Goal: Task Accomplishment & Management: Manage account settings

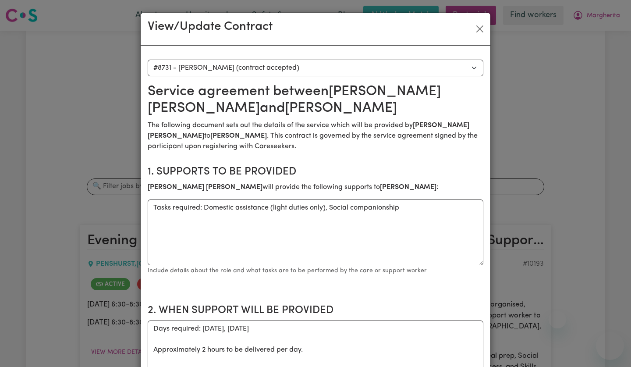
select select "8343"
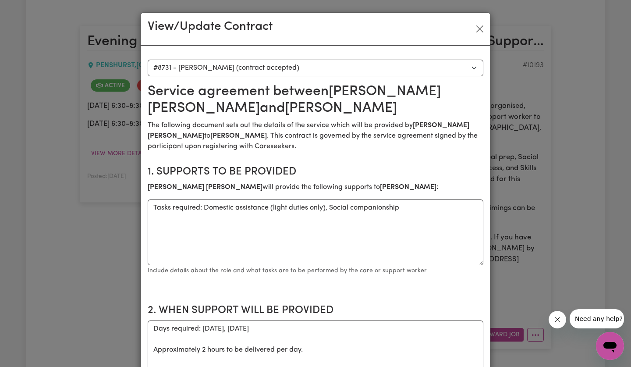
click at [481, 32] on button "Close" at bounding box center [480, 29] width 14 height 14
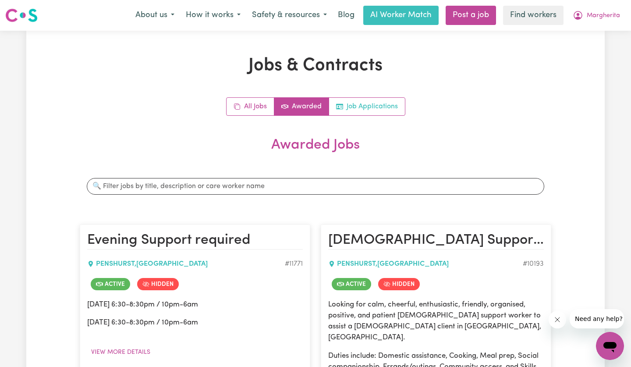
click at [356, 112] on link "Job Applications" at bounding box center [367, 107] width 76 height 18
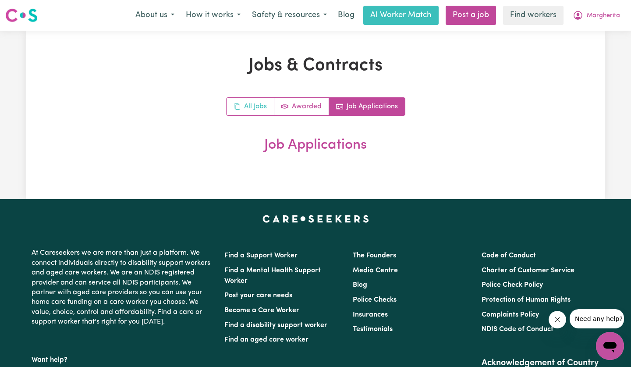
click at [249, 105] on link "All Jobs" at bounding box center [251, 107] width 48 height 18
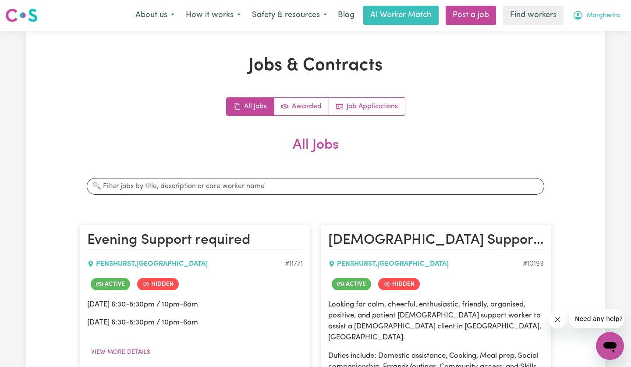
click at [603, 14] on span "Margherita" at bounding box center [603, 16] width 33 height 10
click at [589, 34] on link "My Dashboard" at bounding box center [590, 34] width 69 height 17
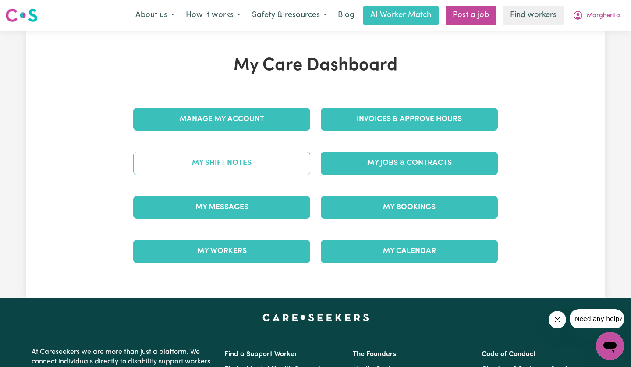
click at [207, 164] on link "My Shift Notes" at bounding box center [221, 163] width 177 height 23
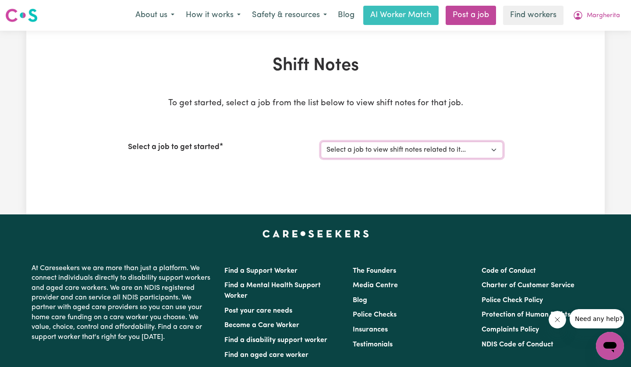
select select "11771"
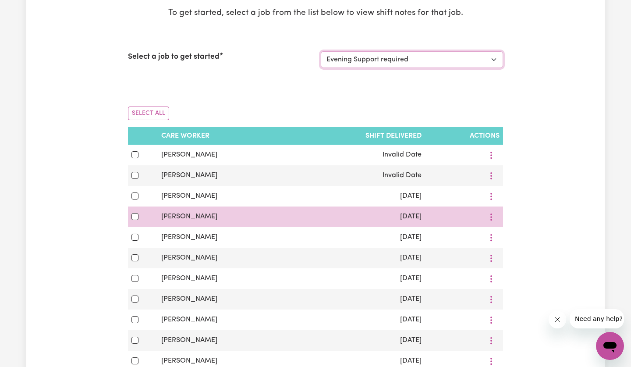
scroll to position [90, 0]
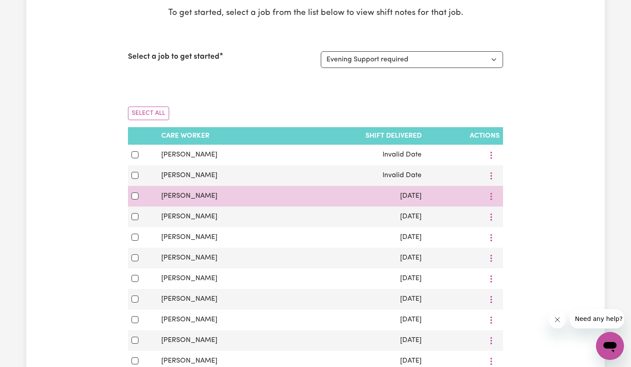
click at [367, 195] on td "[DATE]" at bounding box center [359, 196] width 134 height 21
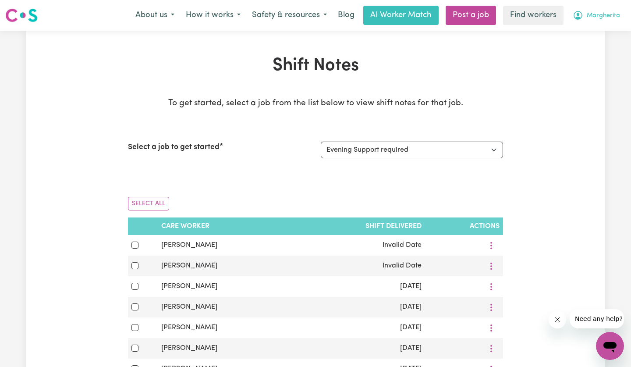
scroll to position [0, 0]
click at [609, 14] on span "Margherita" at bounding box center [603, 16] width 33 height 10
click at [590, 34] on link "My Dashboard" at bounding box center [590, 34] width 69 height 17
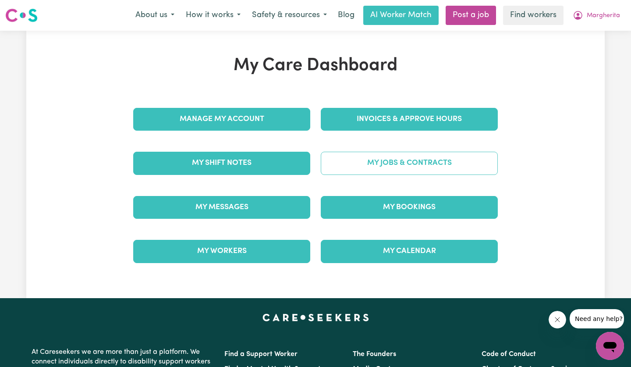
click at [392, 164] on link "My Jobs & Contracts" at bounding box center [409, 163] width 177 height 23
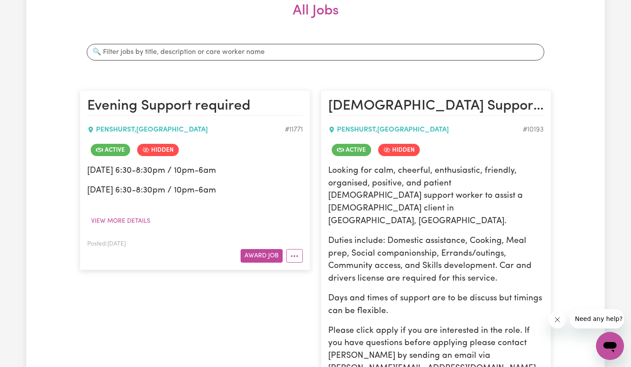
scroll to position [147, 0]
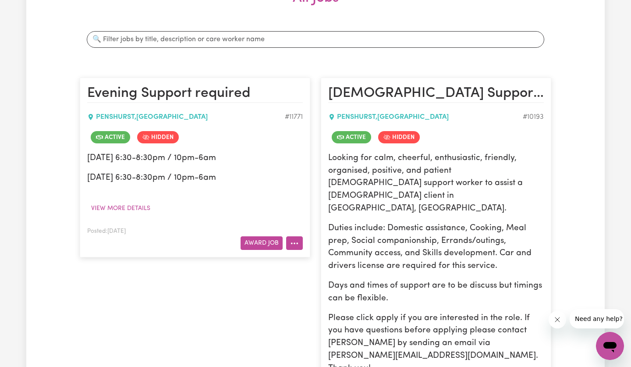
click at [295, 239] on icon "More options" at bounding box center [294, 243] width 9 height 9
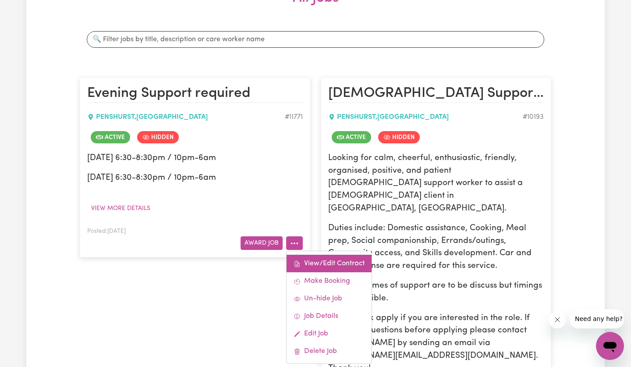
click at [319, 262] on link "View/Edit Contract" at bounding box center [329, 264] width 85 height 18
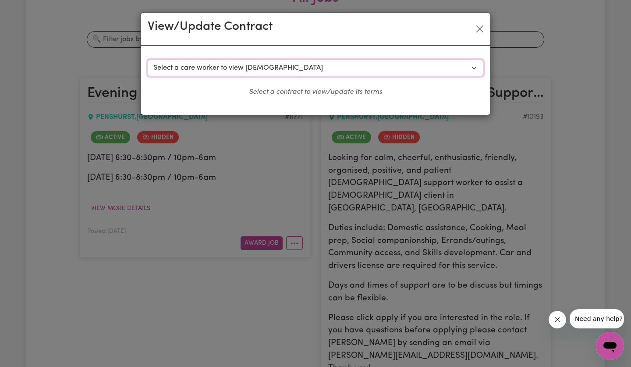
select select "8343"
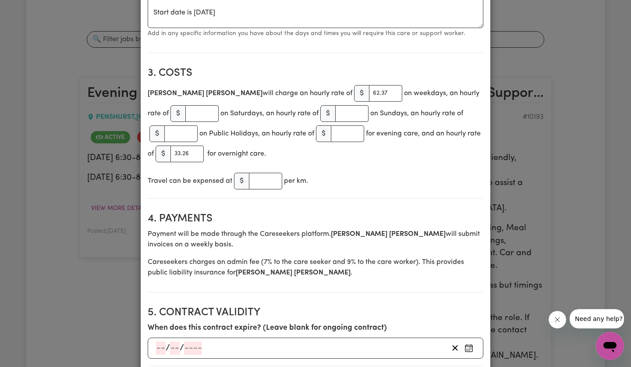
scroll to position [358, 0]
drag, startPoint x: 278, startPoint y: 145, endPoint x: 356, endPoint y: 90, distance: 95.4
click at [369, 90] on input "62.37" at bounding box center [385, 93] width 33 height 17
click at [369, 90] on input "63.37" at bounding box center [385, 93] width 33 height 17
click at [369, 90] on input "64.37" at bounding box center [385, 93] width 33 height 17
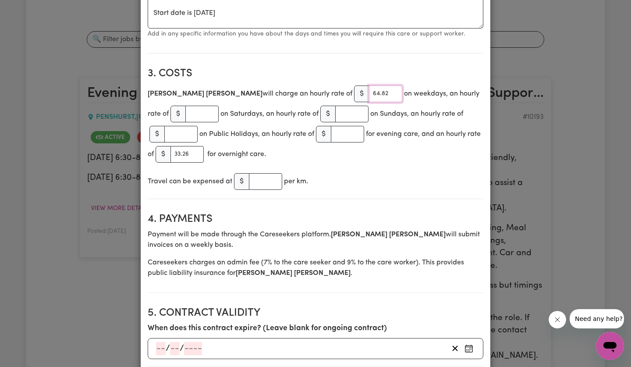
type input "64.82"
click at [338, 113] on input "number" at bounding box center [351, 114] width 33 height 17
click at [185, 112] on input "number" at bounding box center [201, 114] width 33 height 17
click at [190, 110] on input "1" at bounding box center [201, 114] width 33 height 17
click at [190, 110] on input "2" at bounding box center [201, 114] width 33 height 17
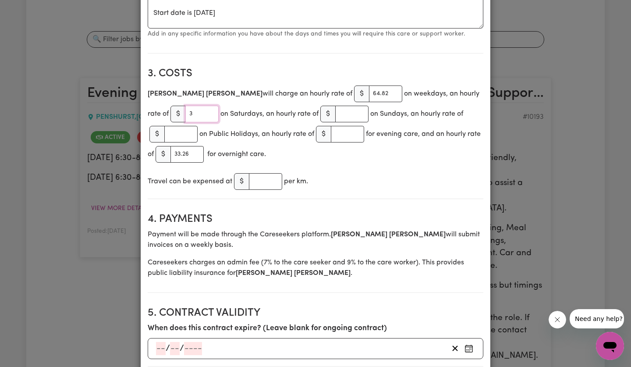
click at [190, 110] on input "3" at bounding box center [201, 114] width 33 height 17
type input "4"
click at [190, 110] on input "4" at bounding box center [201, 114] width 33 height 17
type input "75"
click at [337, 111] on input "number" at bounding box center [351, 114] width 33 height 17
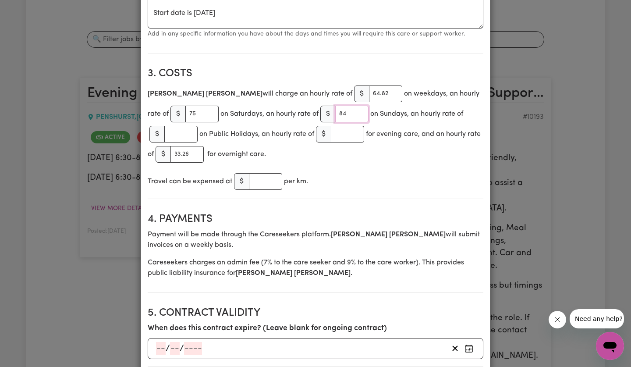
type input "84"
click at [182, 131] on input "number" at bounding box center [180, 134] width 33 height 17
type input "93"
click at [346, 189] on div "Travel can be expensed at $ per km." at bounding box center [316, 181] width 336 height 20
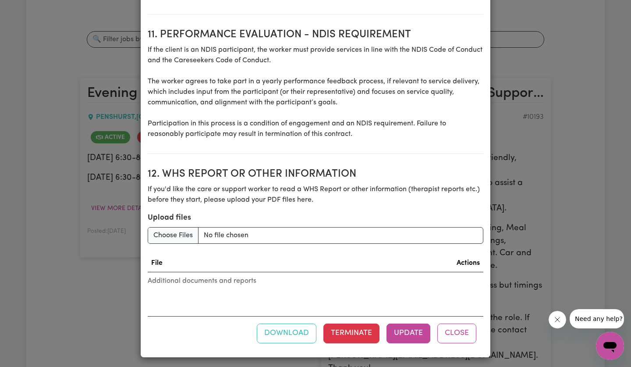
scroll to position [1175, 0]
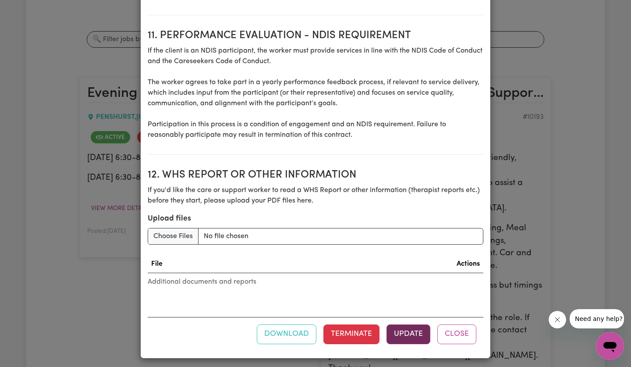
click at [404, 327] on button "Update" at bounding box center [409, 333] width 44 height 19
click at [459, 332] on button "Close" at bounding box center [457, 333] width 39 height 19
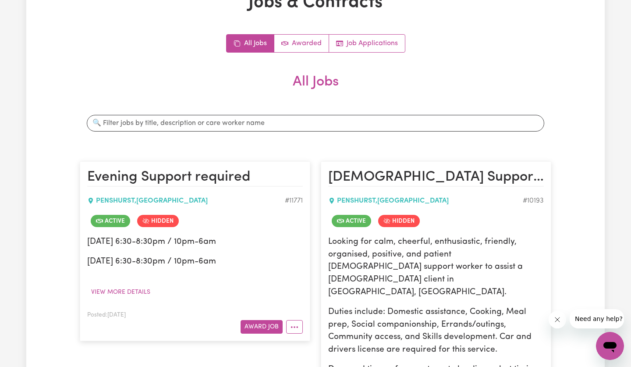
scroll to position [0, 0]
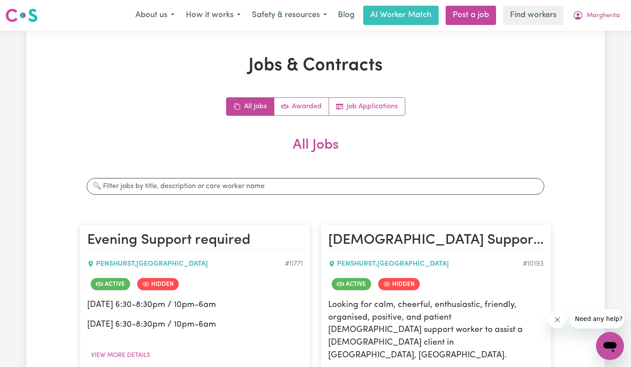
click at [257, 110] on link "All Jobs" at bounding box center [251, 107] width 48 height 18
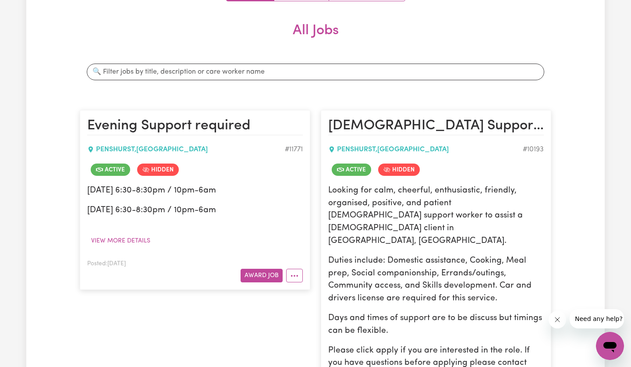
scroll to position [131, 0]
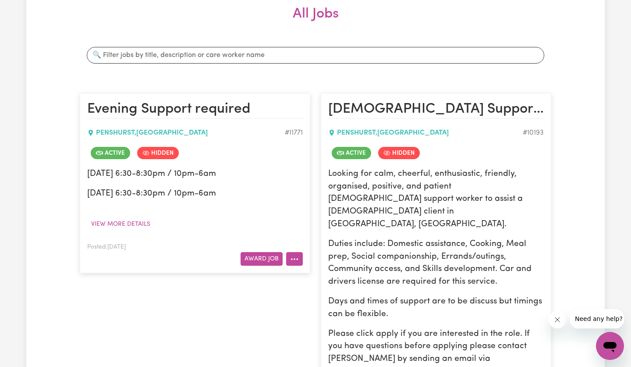
click at [294, 256] on button "More options" at bounding box center [294, 259] width 17 height 14
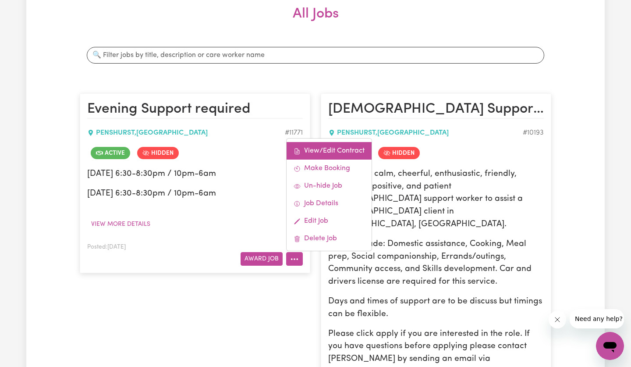
click at [321, 156] on link "View/Edit Contract" at bounding box center [329, 151] width 85 height 18
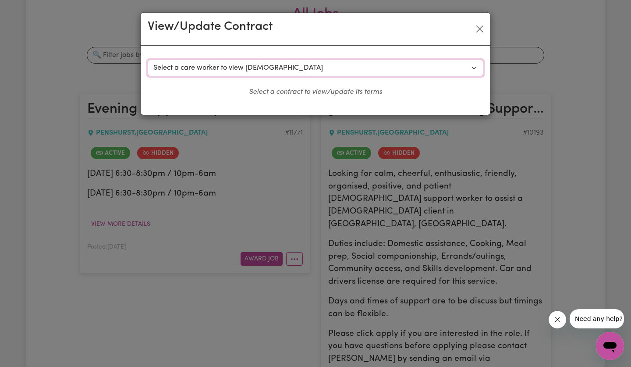
select select "8343"
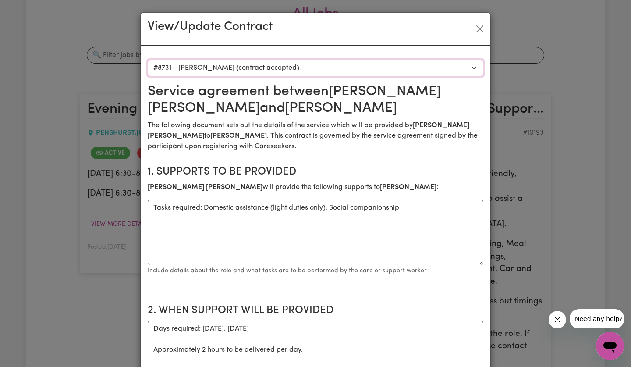
scroll to position [0, 0]
click at [480, 27] on button "Close" at bounding box center [480, 29] width 14 height 14
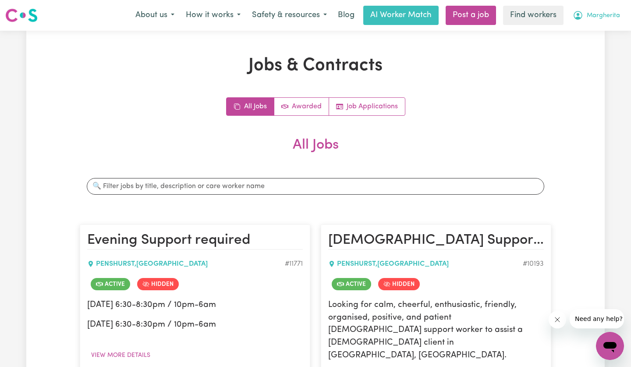
click at [605, 11] on button "Margherita" at bounding box center [596, 15] width 59 height 18
click at [568, 53] on link "Logout" at bounding box center [590, 50] width 69 height 17
